Goal: Task Accomplishment & Management: Manage account settings

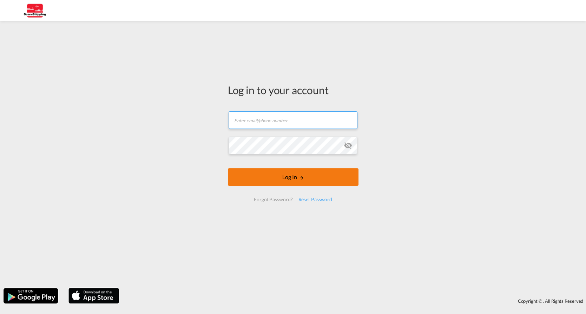
type input "[EMAIL_ADDRESS][DOMAIN_NAME]"
click at [299, 177] on md-icon "LOGIN" at bounding box center [301, 177] width 5 height 5
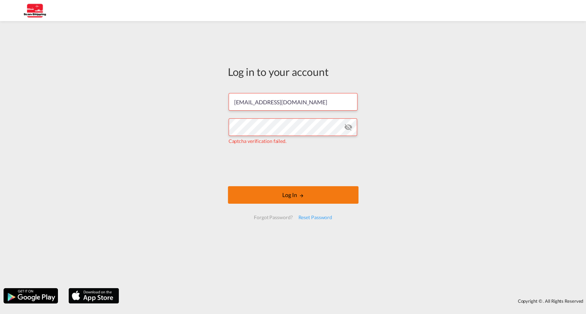
click at [268, 196] on button "Log In" at bounding box center [293, 195] width 131 height 18
click at [319, 219] on div "Reset Password" at bounding box center [315, 217] width 40 height 13
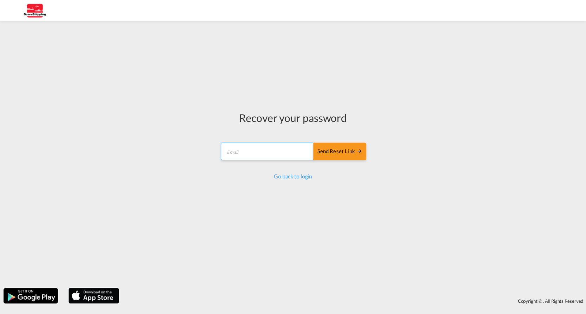
click at [274, 156] on input "email" at bounding box center [267, 152] width 93 height 18
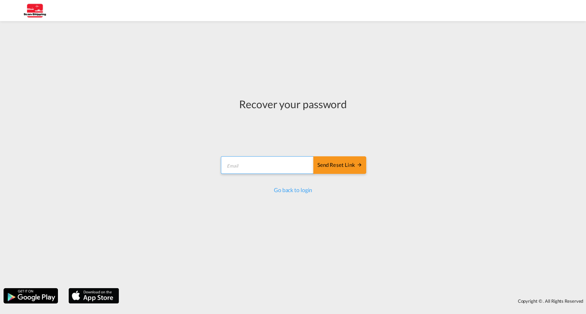
type input "[EMAIL_ADDRESS][DOMAIN_NAME]"
click at [344, 166] on div "Send reset link" at bounding box center [339, 165] width 45 height 8
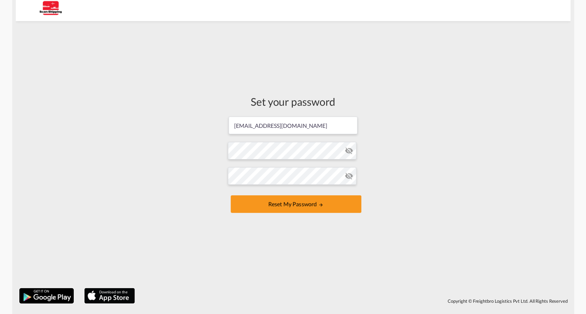
click at [353, 152] on md-icon "icon-eye-off" at bounding box center [349, 150] width 8 height 8
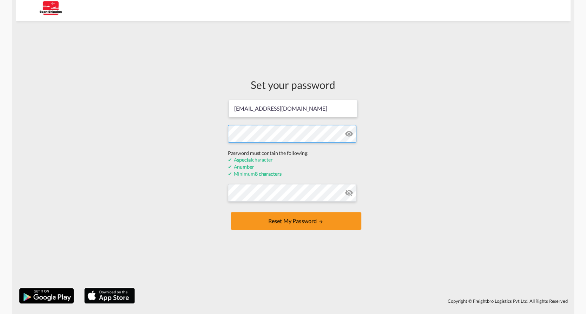
click at [305, 151] on form "irasmussen@scan-shipping.com Password must contain the following: A special cha…" at bounding box center [293, 165] width 131 height 133
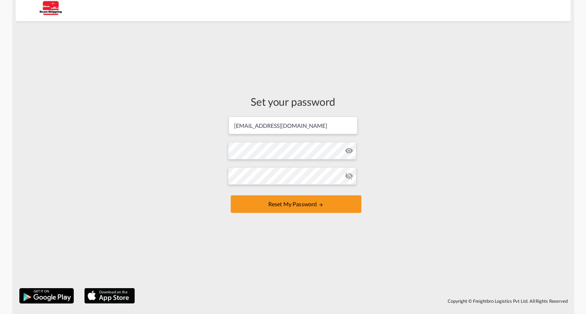
click at [385, 153] on div "Set your password irasmussen@scan-shipping.com Password must contain the follow…" at bounding box center [293, 155] width 555 height 260
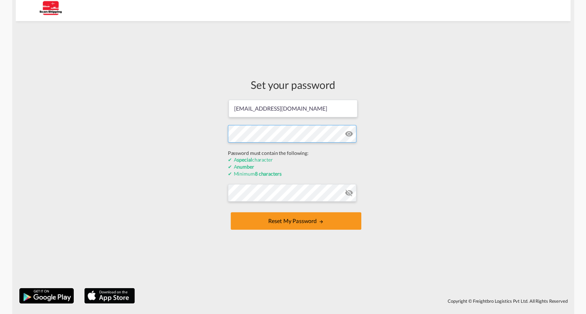
click at [211, 156] on div "Set your password irasmussen@scan-shipping.com Password must contain the follow…" at bounding box center [293, 155] width 555 height 260
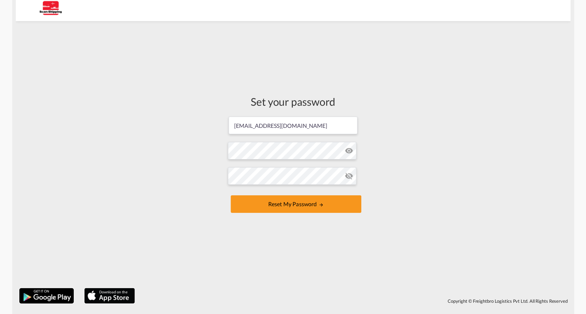
click at [295, 221] on div "Set your password irasmussen@scan-shipping.com Password must contain the follow…" at bounding box center [293, 155] width 141 height 260
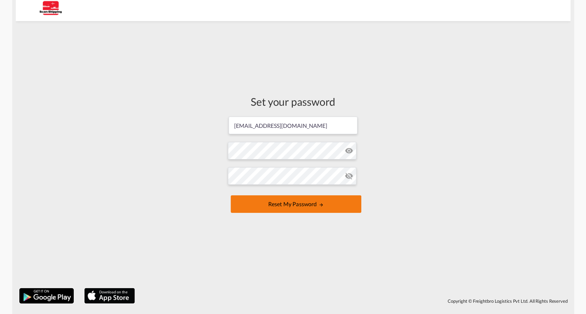
click at [298, 205] on button "Reset my password" at bounding box center [296, 204] width 131 height 18
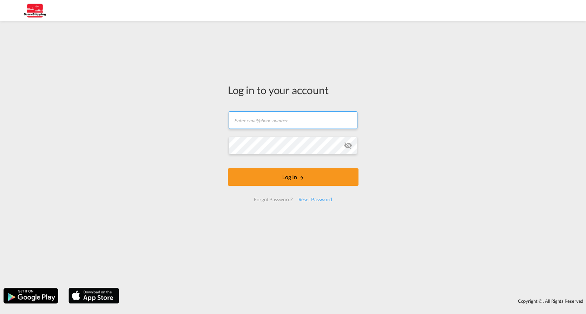
type input "[EMAIL_ADDRESS][DOMAIN_NAME]"
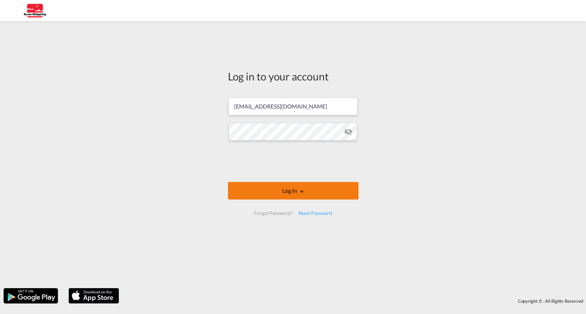
click at [333, 182] on button "Log In" at bounding box center [293, 191] width 131 height 18
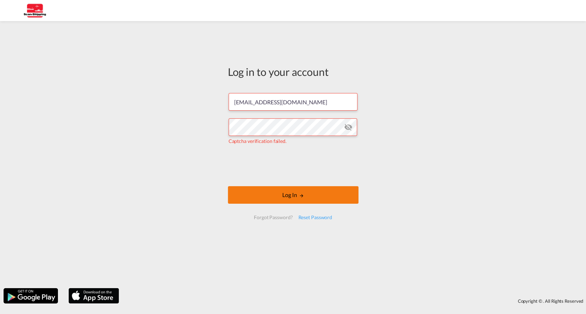
click at [254, 188] on button "Log In" at bounding box center [293, 195] width 131 height 18
